Goal: Check status: Check status

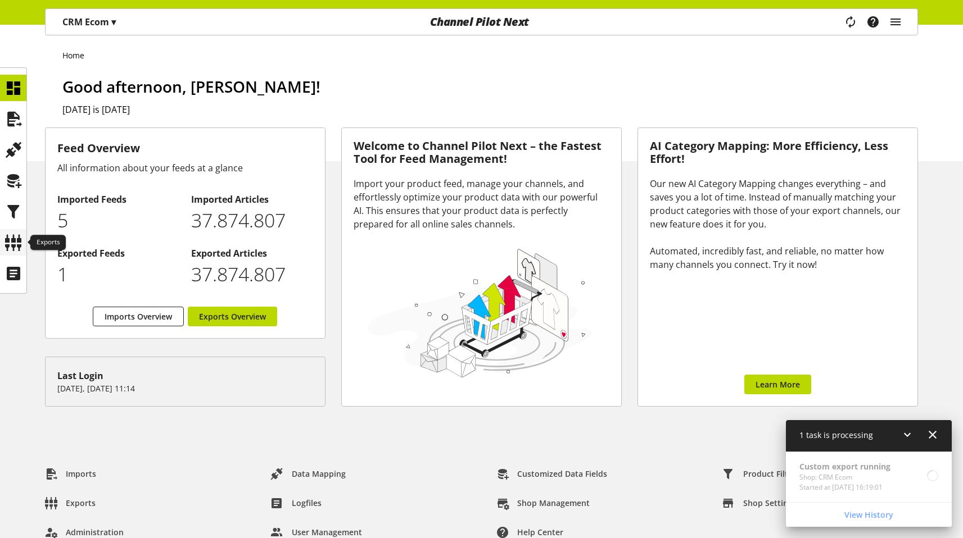
click at [16, 247] on icon at bounding box center [13, 243] width 18 height 22
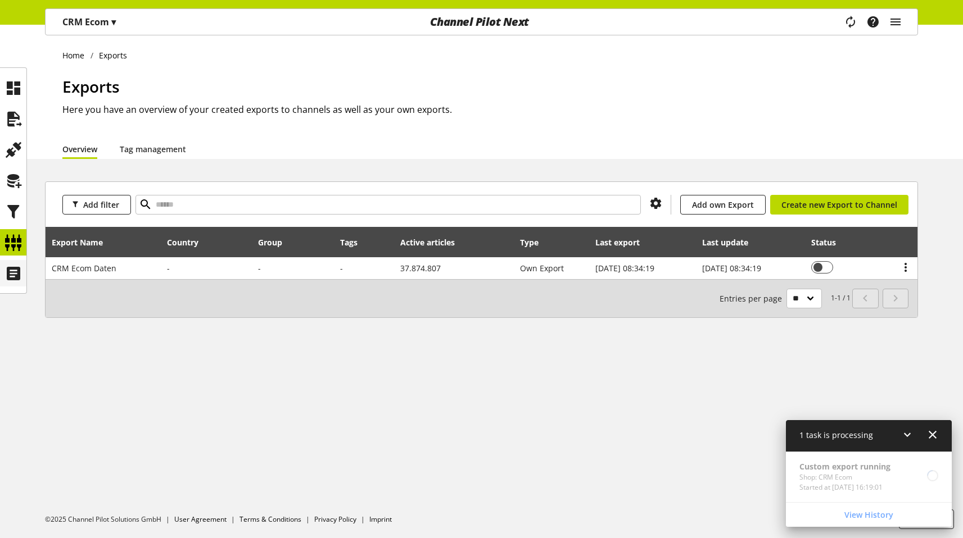
click at [15, 264] on icon at bounding box center [13, 273] width 18 height 22
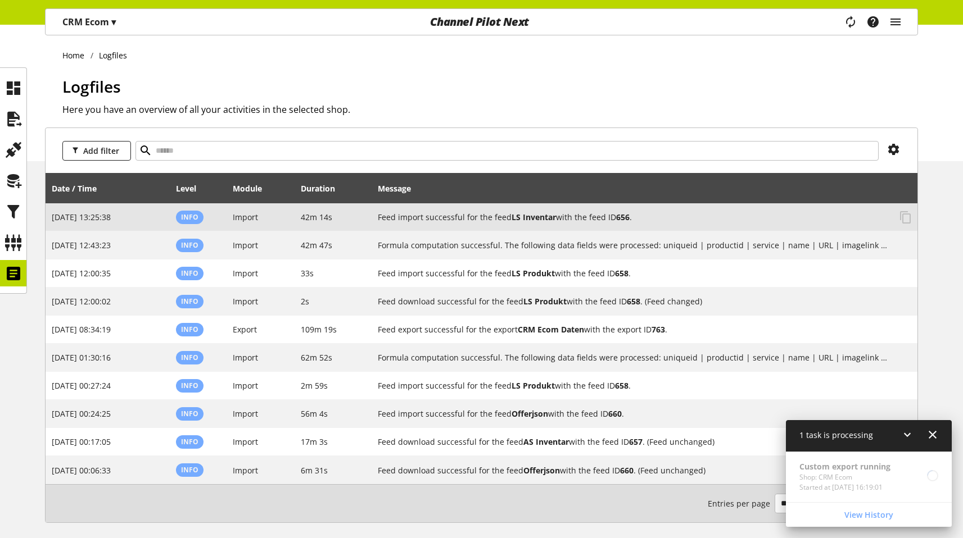
click at [437, 220] on h2 "Feed import successful for the feed LS Inventar with the feed ID 656 ." at bounding box center [634, 217] width 513 height 12
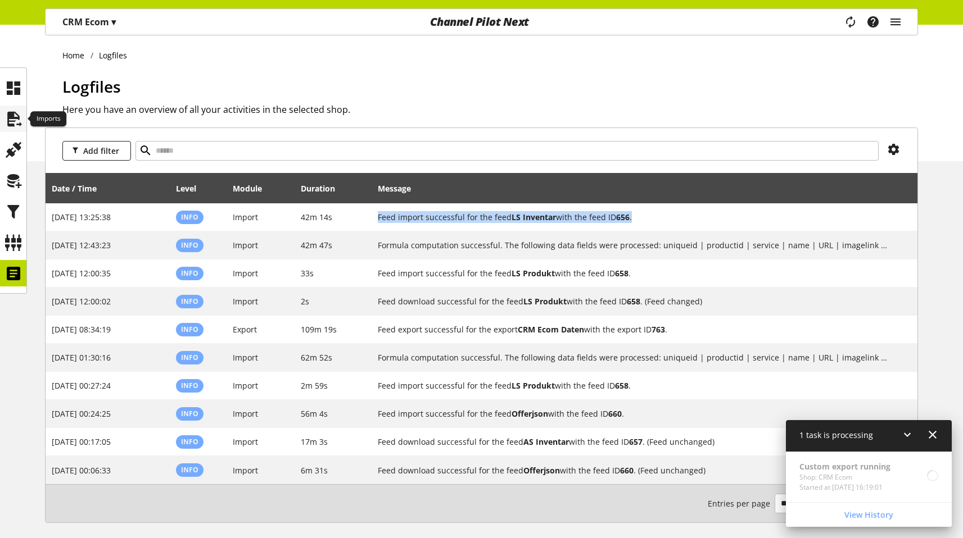
click at [19, 116] on icon at bounding box center [13, 119] width 18 height 22
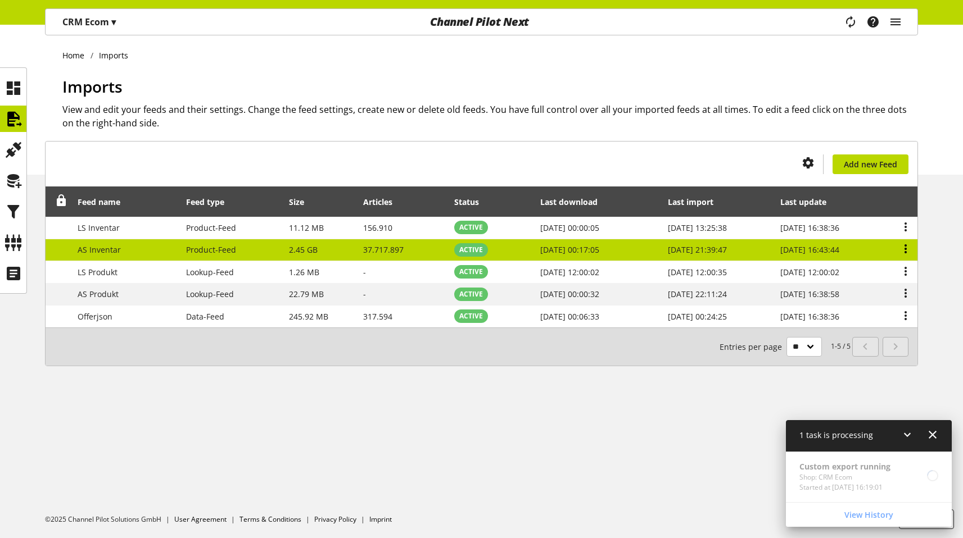
click at [903, 250] on icon at bounding box center [905, 249] width 13 height 20
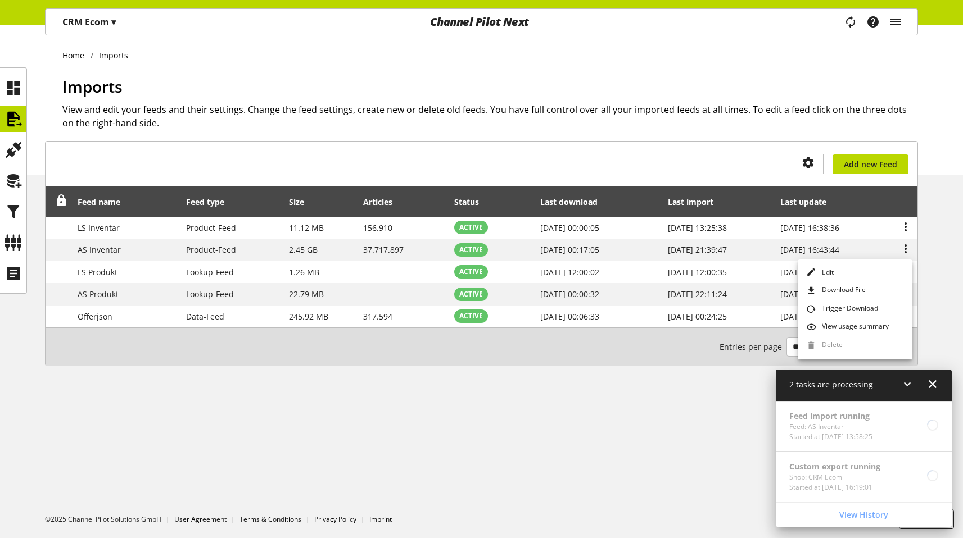
click at [927, 241] on div "You don't have permission to create an import feed. Add new Feed Feed name Feed…" at bounding box center [481, 267] width 963 height 252
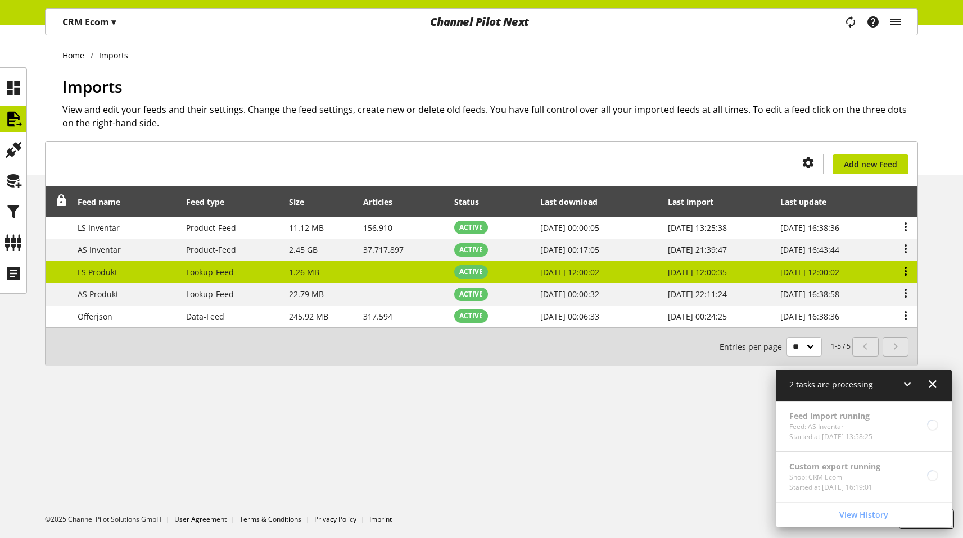
click at [903, 271] on icon at bounding box center [905, 271] width 13 height 20
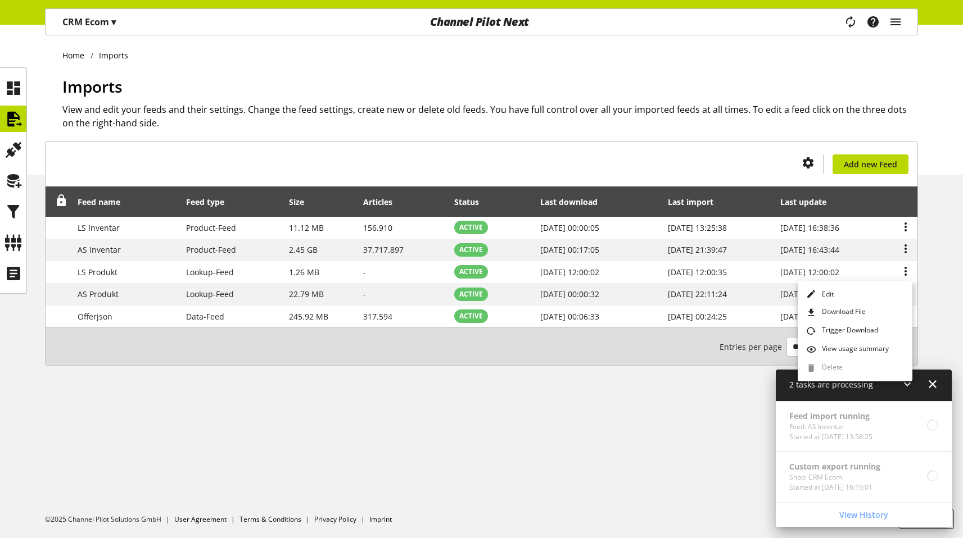
click at [655, 76] on h1 "Imports" at bounding box center [489, 87] width 855 height 24
